Goal: Information Seeking & Learning: Learn about a topic

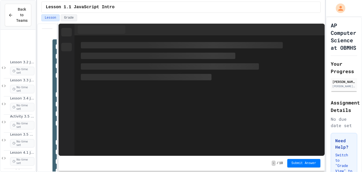
scroll to position [447, 0]
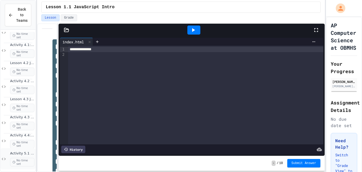
click at [21, 150] on div "Activity 5.1 Whack-a-Mole App: Introduction to Coding a Complete Create Perform…" at bounding box center [18, 158] width 35 height 21
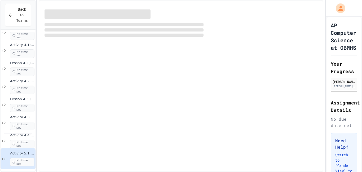
scroll to position [440, 0]
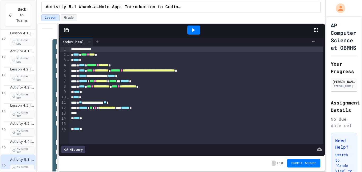
click at [101, 41] on div at bounding box center [97, 42] width 8 height 8
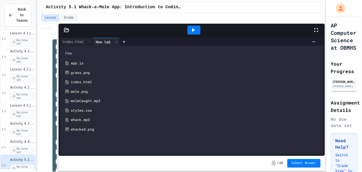
click at [79, 63] on div "app.js" at bounding box center [196, 62] width 250 height 5
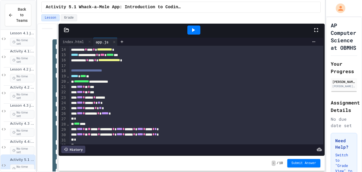
scroll to position [84, 0]
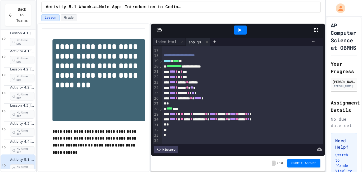
click at [186, 72] on div "**********" at bounding box center [181, 97] width 288 height 148
